Goal: Transaction & Acquisition: Purchase product/service

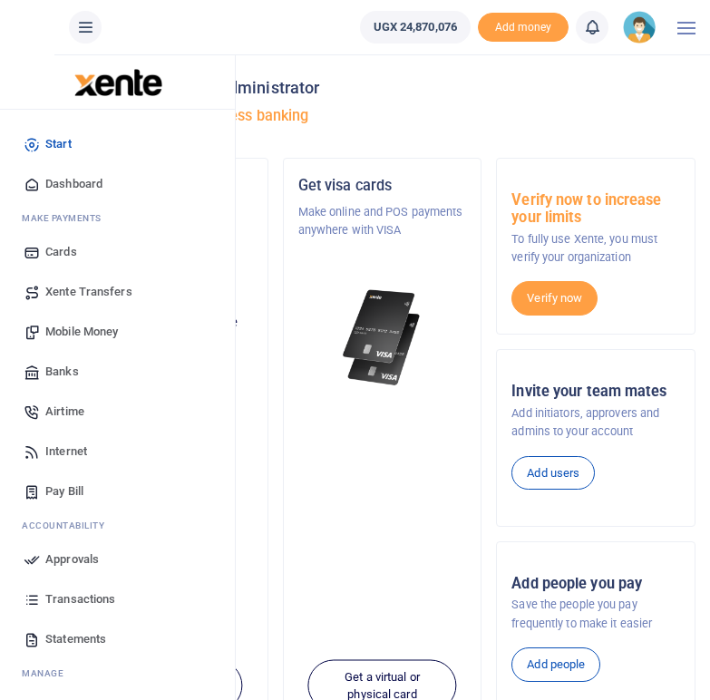
click at [78, 327] on span "Mobile Money" at bounding box center [81, 332] width 73 height 18
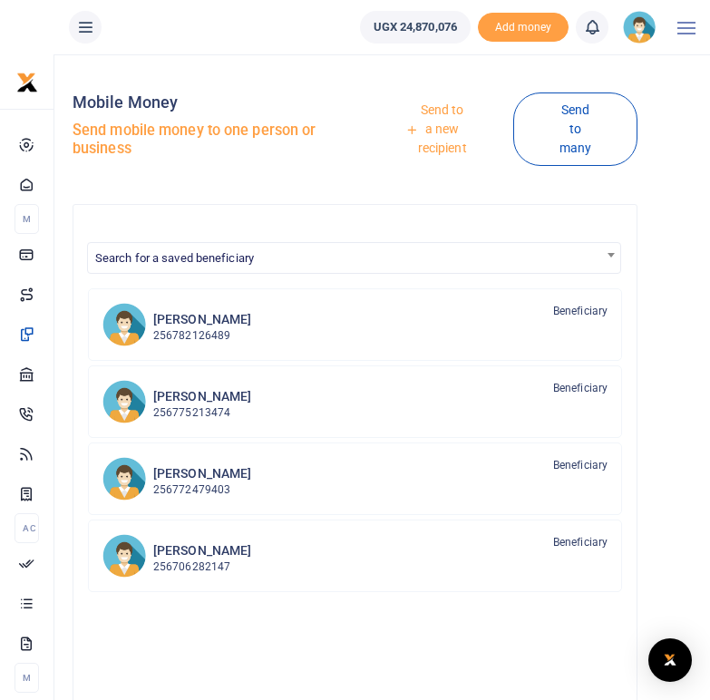
click at [454, 117] on link "Send to a new recipient" at bounding box center [436, 129] width 154 height 71
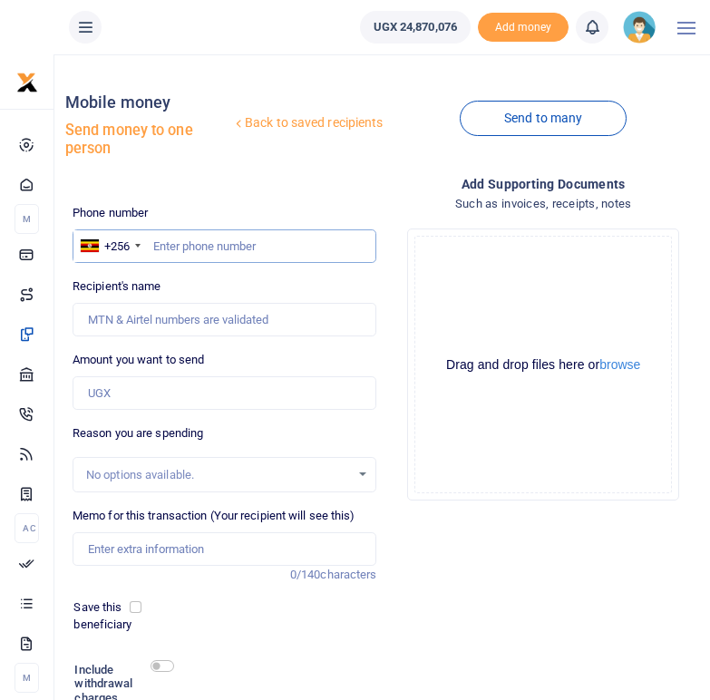
click at [190, 238] on input "text" at bounding box center [225, 246] width 305 height 34
type input "0786618086"
type input "Josephinie Munduru"
drag, startPoint x: 226, startPoint y: 252, endPoint x: 148, endPoint y: 244, distance: 78.4
click at [148, 244] on input "0786618086" at bounding box center [225, 246] width 305 height 34
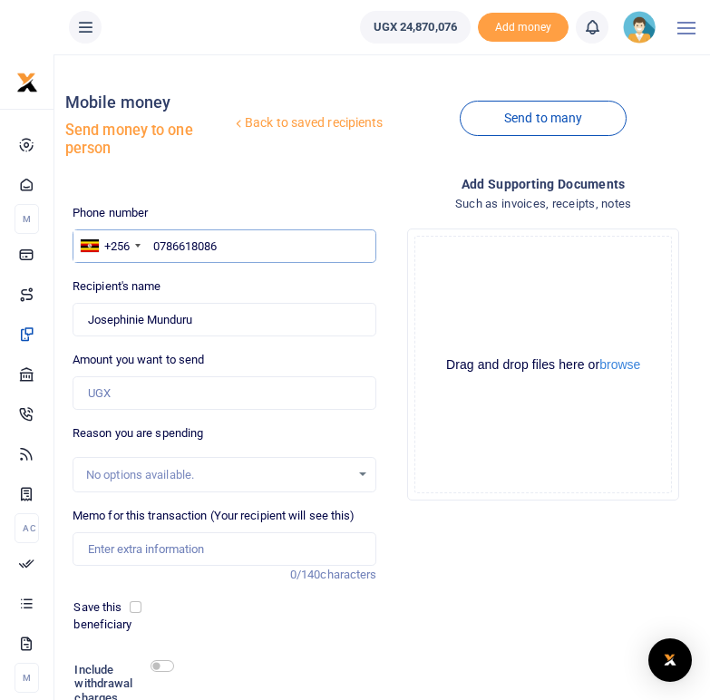
click at [275, 245] on input "0786618086" at bounding box center [225, 246] width 305 height 34
type input "07866180"
type input "0778059502"
type input "Agnes Abaru"
drag, startPoint x: 227, startPoint y: 246, endPoint x: 153, endPoint y: 249, distance: 73.5
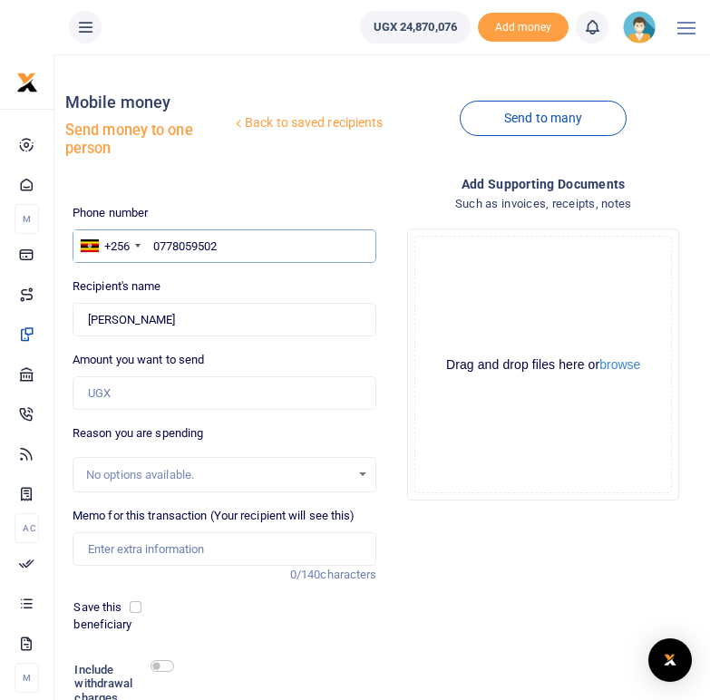
click at [153, 249] on input "0778059502" at bounding box center [225, 246] width 305 height 34
click at [247, 253] on input "0778059502" at bounding box center [225, 246] width 305 height 34
type input "07780595"
type input "0"
type input "0783761719"
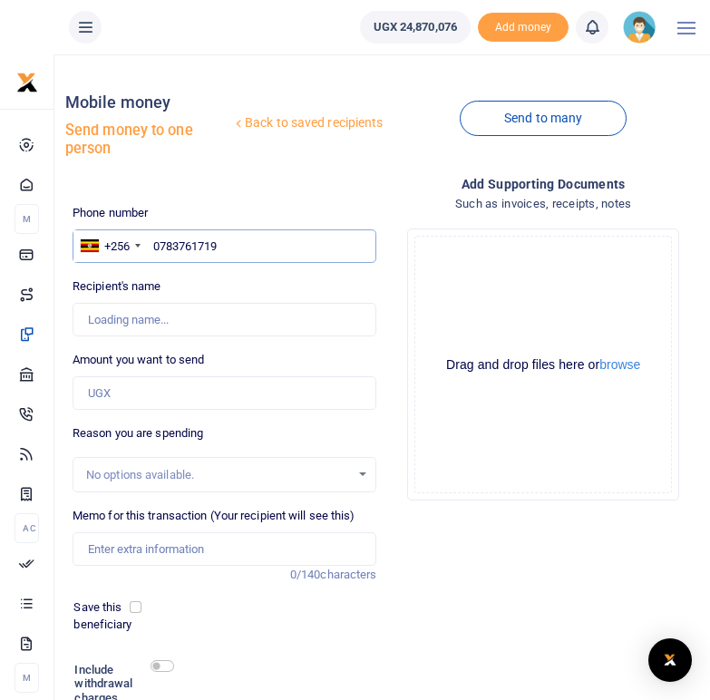
type input "Tabu Beatrice"
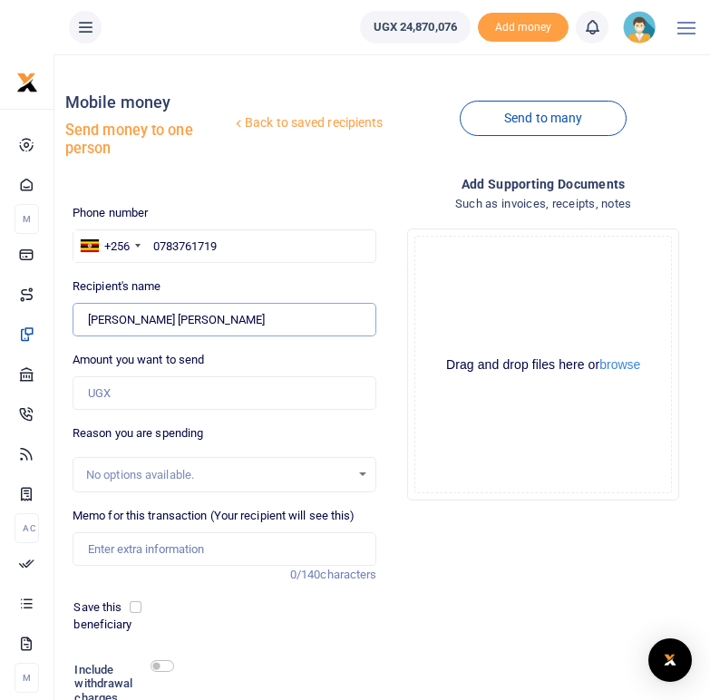
drag, startPoint x: 186, startPoint y: 327, endPoint x: 90, endPoint y: 323, distance: 96.2
click at [90, 323] on input "Found" at bounding box center [225, 320] width 305 height 34
drag, startPoint x: 238, startPoint y: 247, endPoint x: 151, endPoint y: 245, distance: 86.2
click at [151, 245] on input "0783761719" at bounding box center [225, 246] width 305 height 34
click at [236, 250] on input "0783761719" at bounding box center [225, 246] width 305 height 34
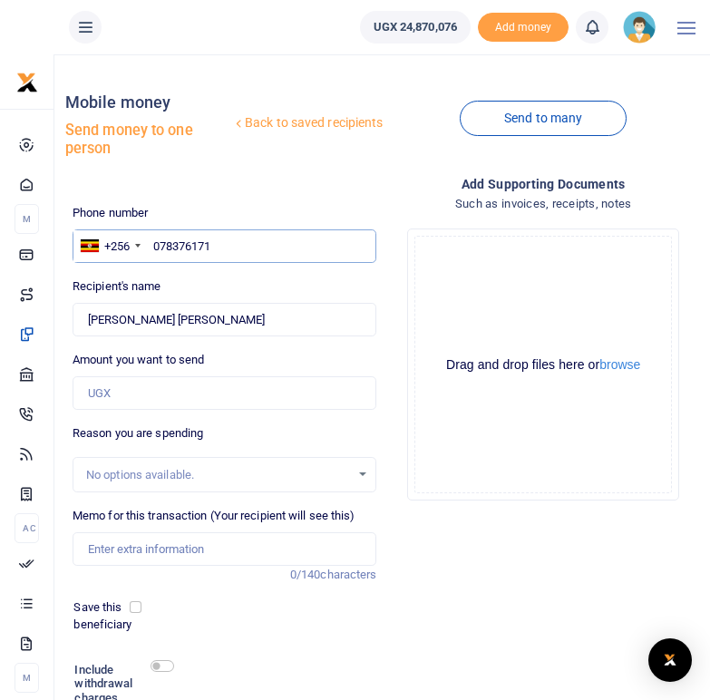
type input "07837617"
type input "0785576249"
type input "Bania Monday Lelura"
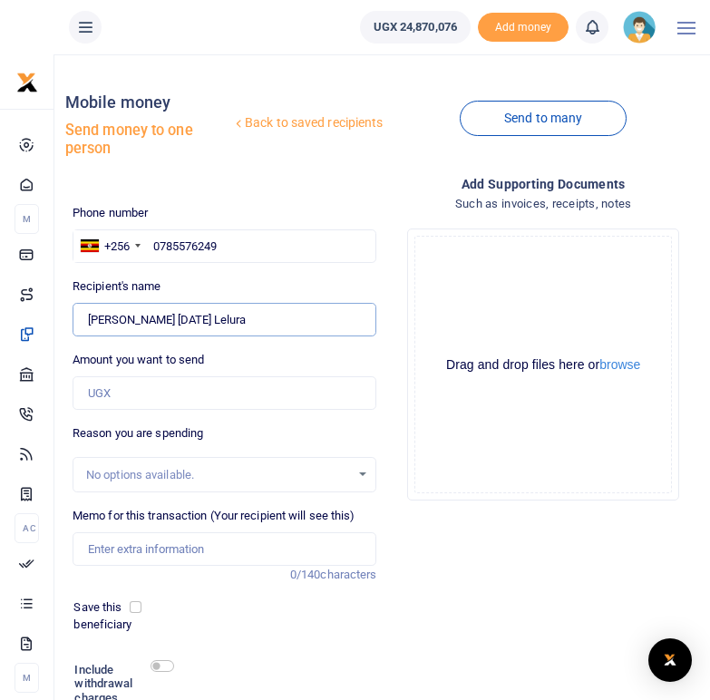
click at [285, 327] on input "Found" at bounding box center [225, 320] width 305 height 34
drag, startPoint x: 236, startPoint y: 246, endPoint x: 152, endPoint y: 240, distance: 83.6
click at [152, 240] on input "0785576249" at bounding box center [225, 246] width 305 height 34
click at [232, 247] on input "0785576249" at bounding box center [225, 246] width 305 height 34
type input "07855762"
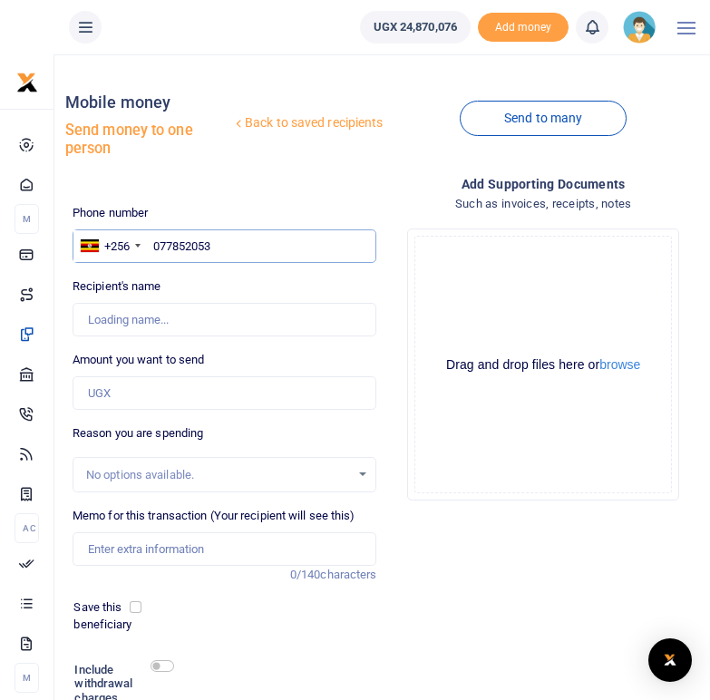
type input "0778520536"
type input "Bothma Atima"
type input "0778520536"
drag, startPoint x: 253, startPoint y: 247, endPoint x: 151, endPoint y: 242, distance: 101.7
click at [151, 242] on input "0778520536" at bounding box center [225, 246] width 305 height 34
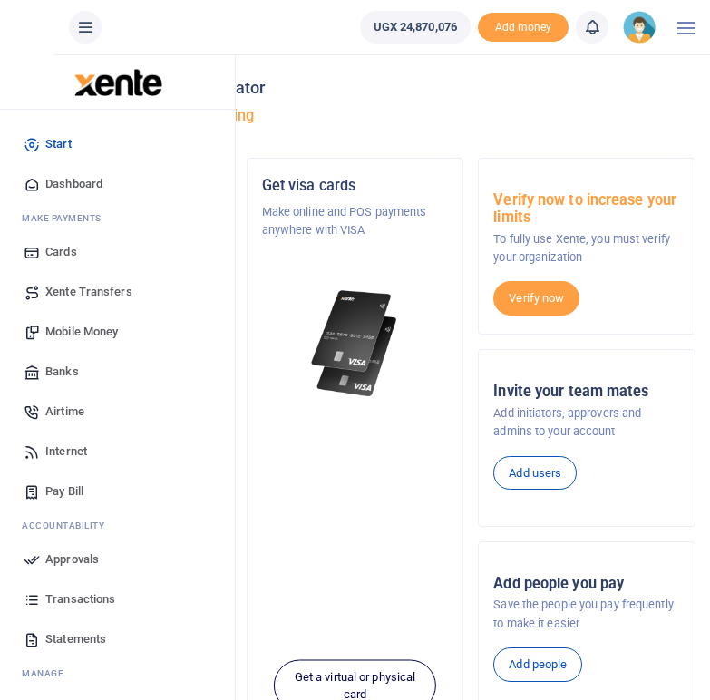
click at [79, 335] on span "Mobile Money" at bounding box center [81, 332] width 73 height 18
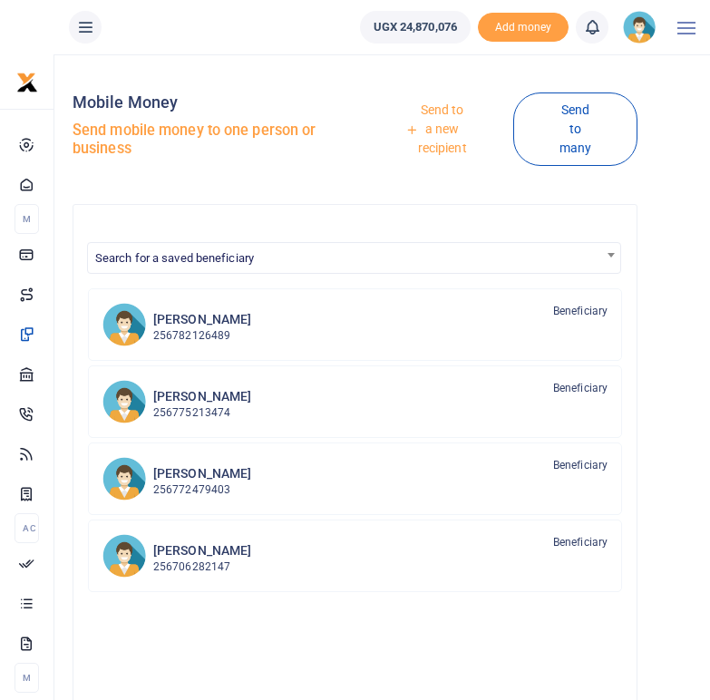
click at [447, 127] on link "Send to a new recipient" at bounding box center [436, 129] width 154 height 71
